Goal: Check status: Check status

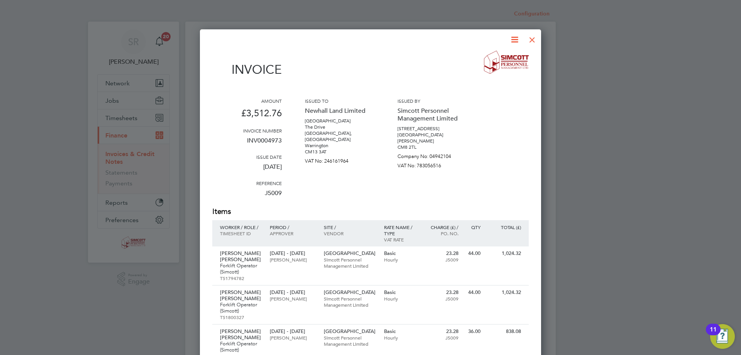
click at [531, 39] on div at bounding box center [532, 38] width 14 height 14
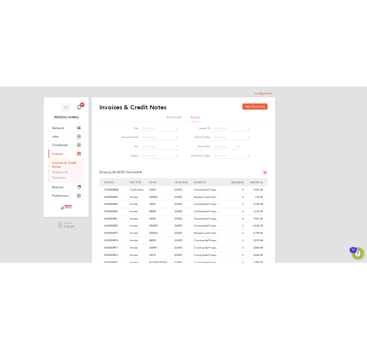
scroll to position [15, 54]
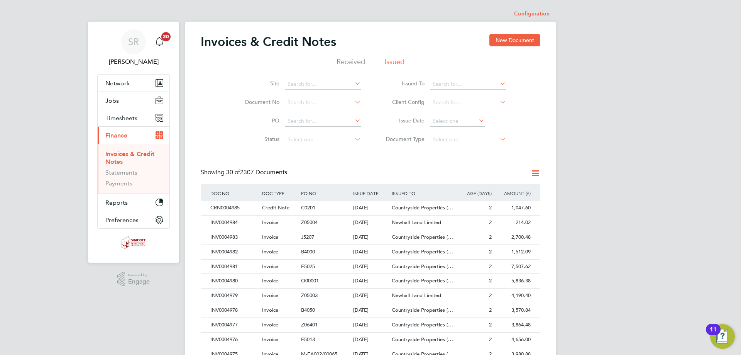
click at [669, 133] on div "SR [PERSON_NAME] Notifications 20 Applications: Network Team Members Businesses…" at bounding box center [370, 345] width 741 height 690
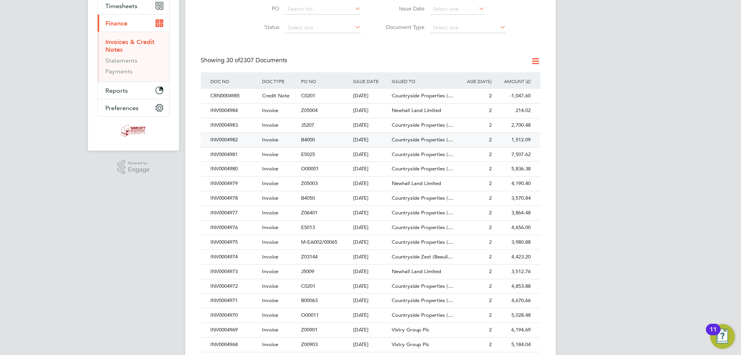
scroll to position [116, 0]
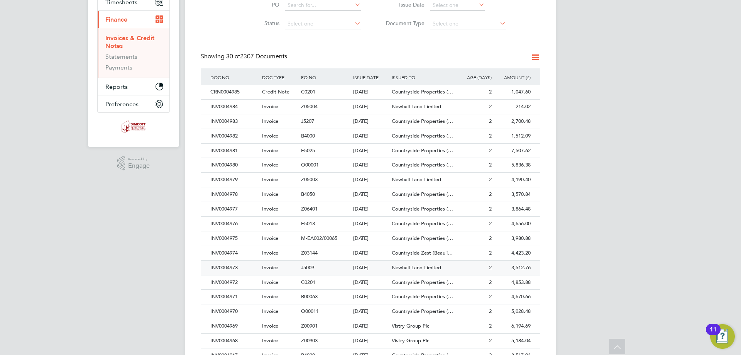
click at [254, 268] on div "INV0004973" at bounding box center [234, 268] width 52 height 14
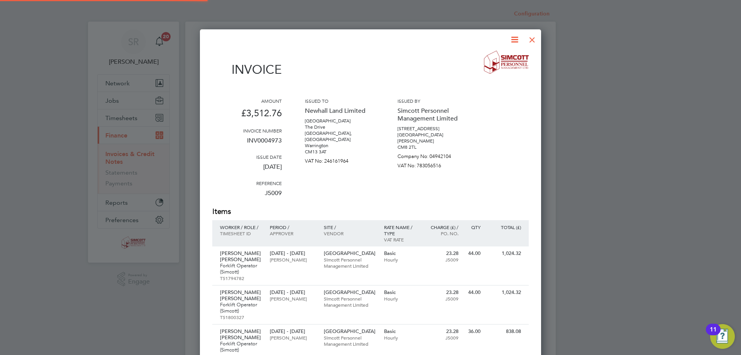
scroll to position [567, 342]
click at [679, 208] on div at bounding box center [370, 177] width 741 height 355
click at [532, 40] on div at bounding box center [532, 38] width 14 height 14
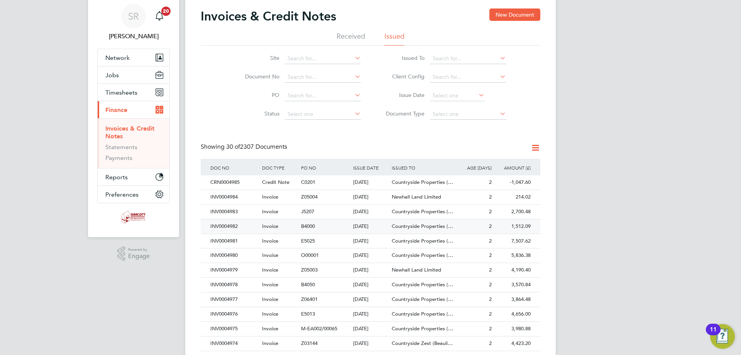
scroll to position [77, 0]
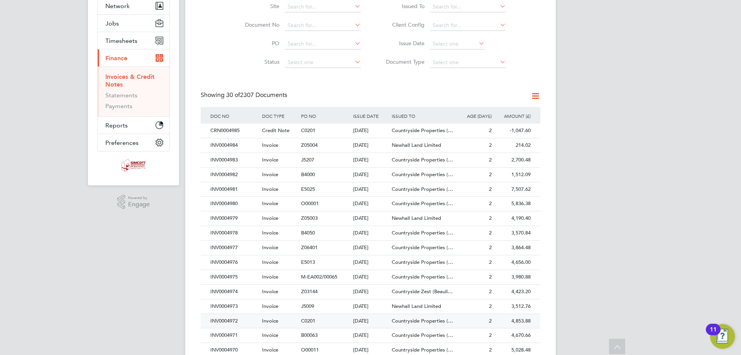
click at [241, 321] on div "INV0004972" at bounding box center [234, 321] width 52 height 14
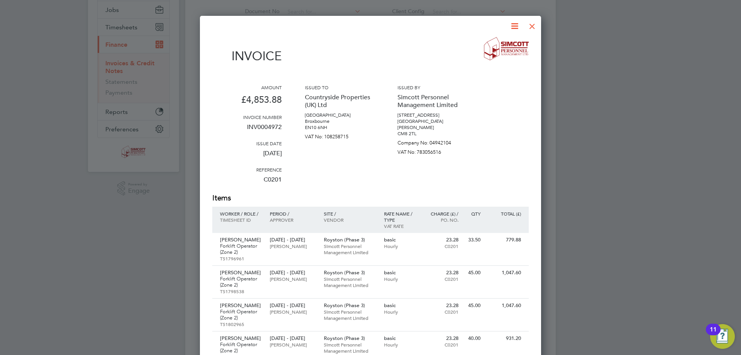
scroll to position [77, 0]
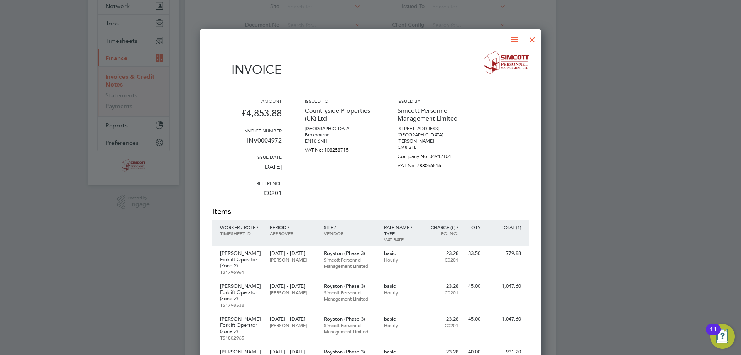
click at [536, 42] on div at bounding box center [532, 38] width 14 height 14
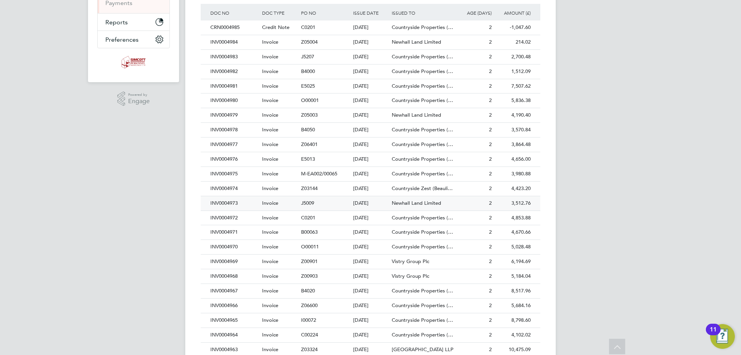
scroll to position [232, 0]
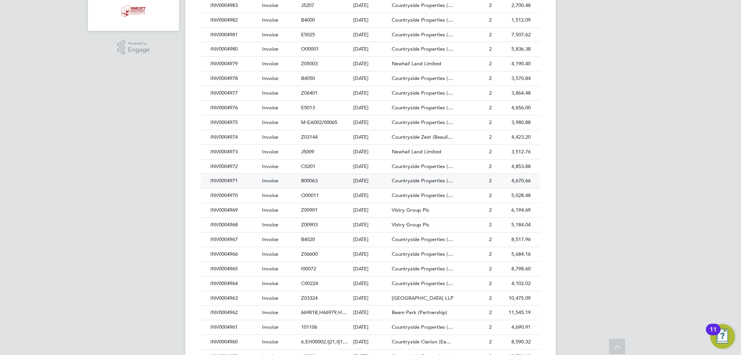
click at [239, 178] on div "INV0004971" at bounding box center [234, 181] width 52 height 14
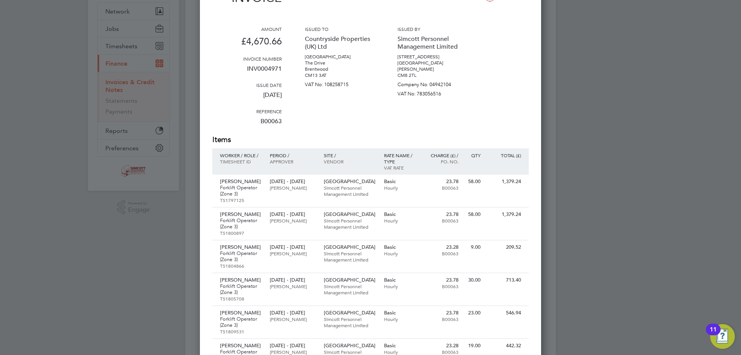
scroll to position [116, 0]
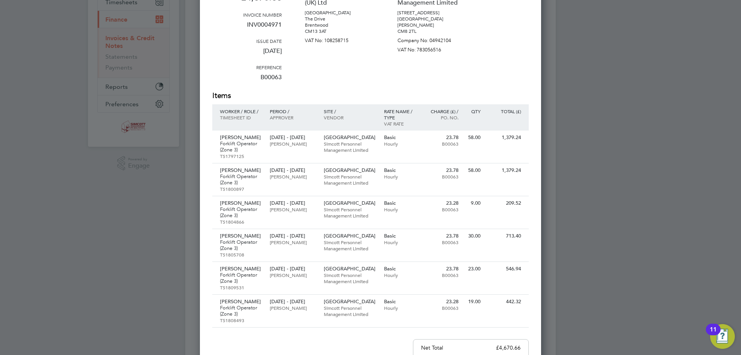
click at [722, 37] on div at bounding box center [370, 177] width 741 height 355
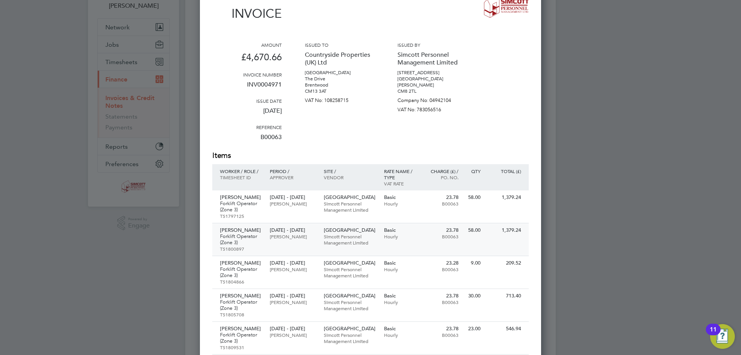
scroll to position [39, 0]
